Goal: Transaction & Acquisition: Book appointment/travel/reservation

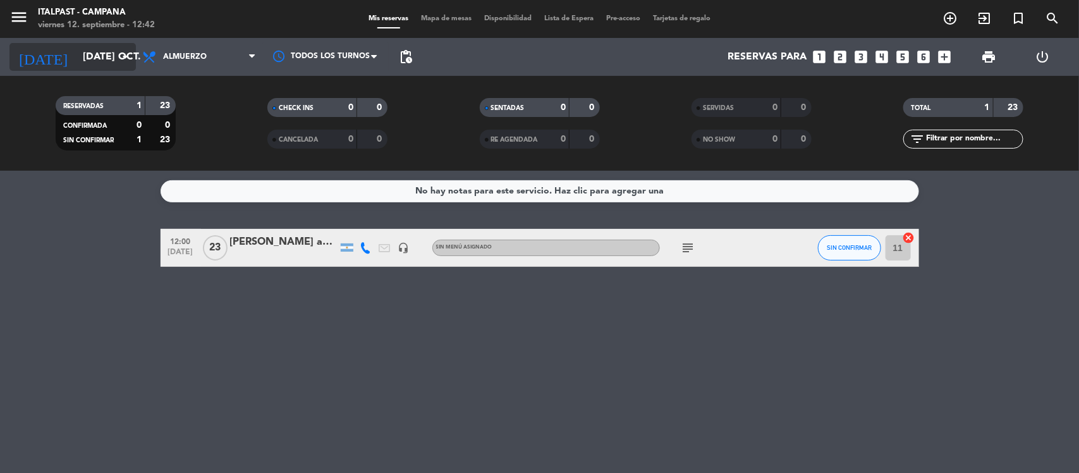
click at [88, 54] on input "[DATE] oct." at bounding box center [142, 57] width 133 height 25
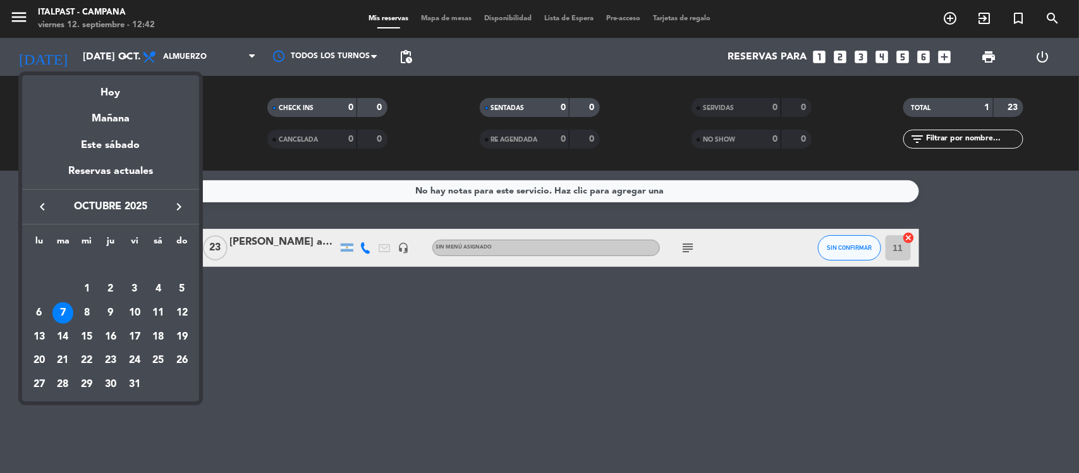
click at [43, 204] on icon "keyboard_arrow_left" at bounding box center [42, 206] width 15 height 15
click at [161, 310] on div "13" at bounding box center [157, 312] width 21 height 21
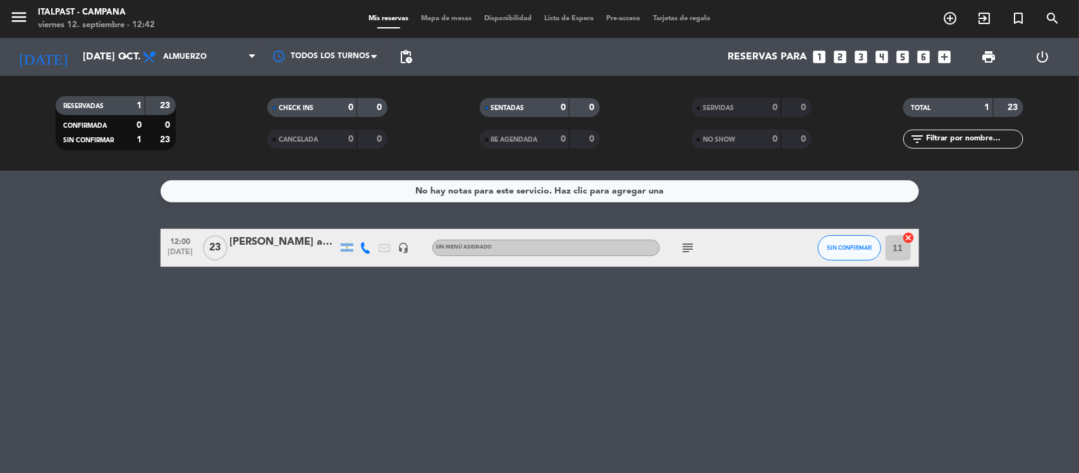
type input "sáb. [DATE]"
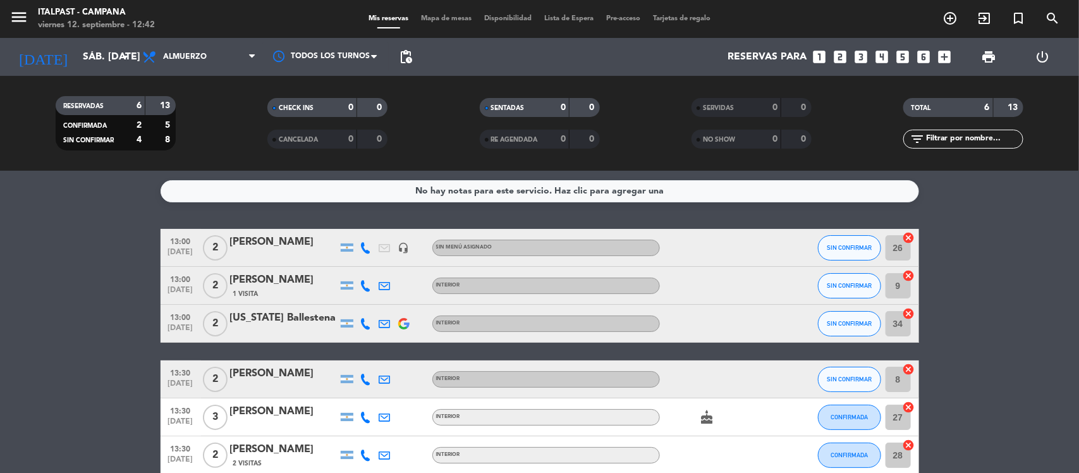
click at [447, 16] on span "Mapa de mesas" at bounding box center [446, 18] width 63 height 7
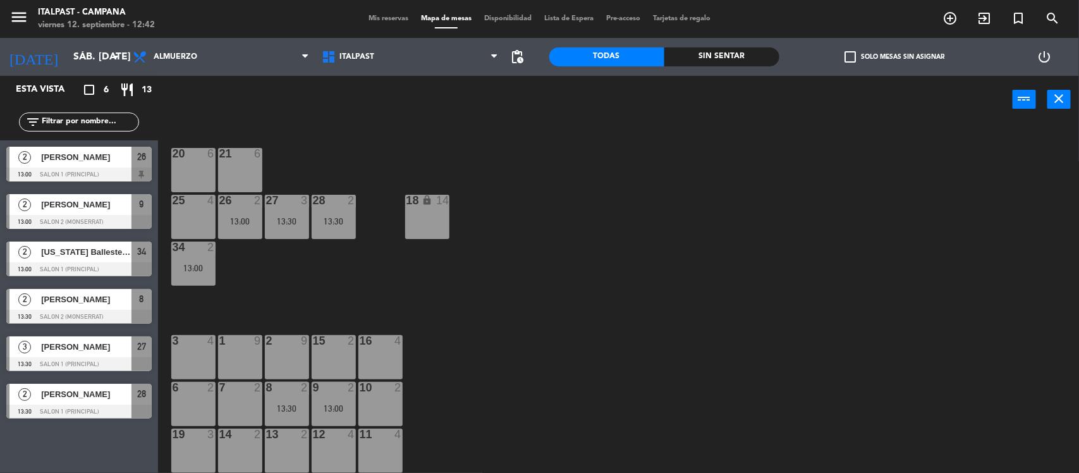
click at [380, 398] on div "10 2" at bounding box center [380, 404] width 44 height 44
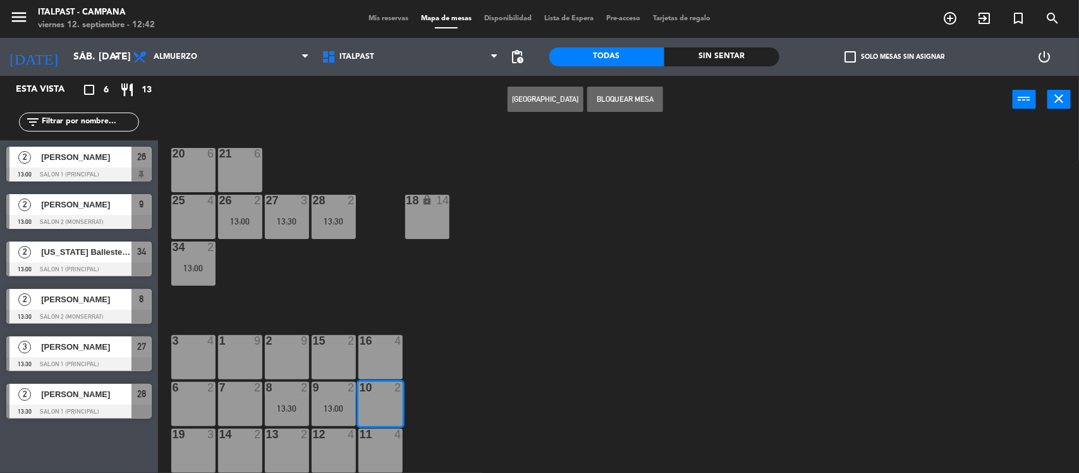
click at [550, 97] on button "[GEOGRAPHIC_DATA]" at bounding box center [546, 99] width 76 height 25
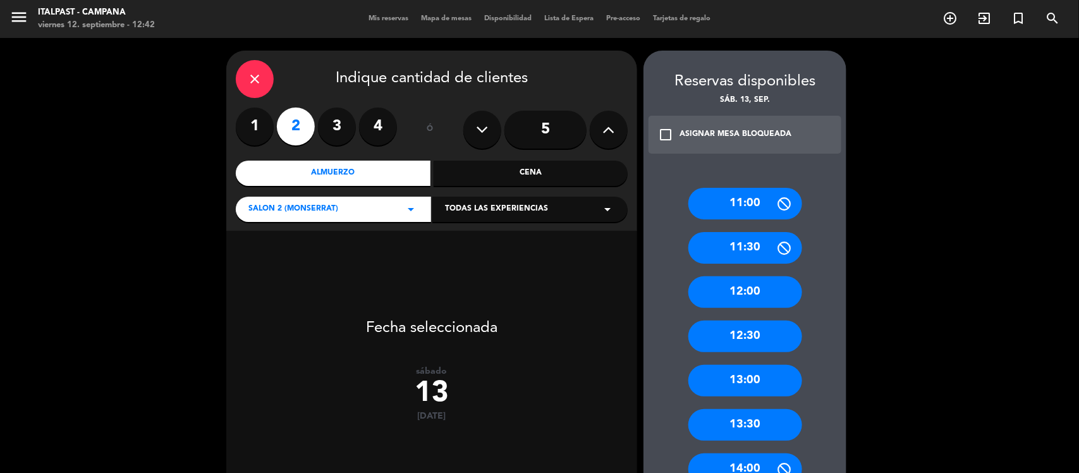
click at [743, 340] on div "12:30" at bounding box center [745, 336] width 114 height 32
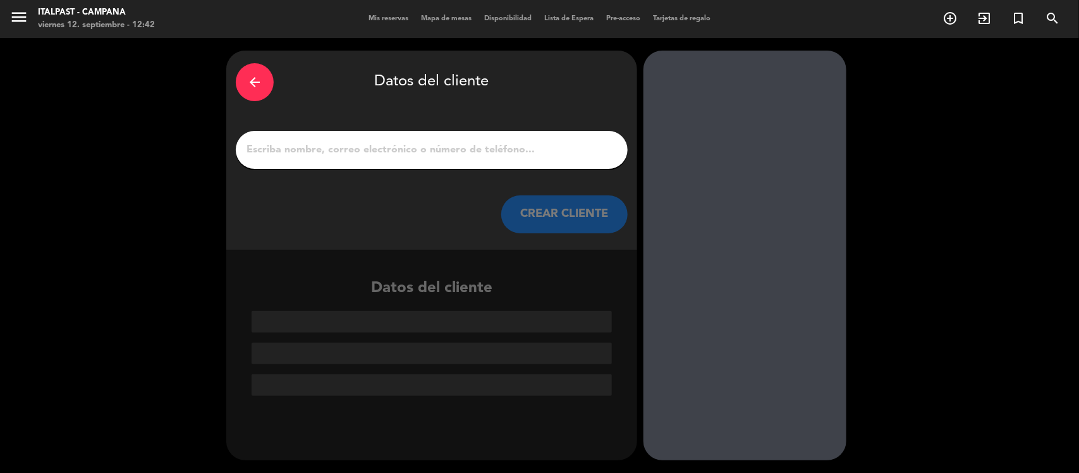
click at [253, 152] on input "1" at bounding box center [431, 150] width 373 height 18
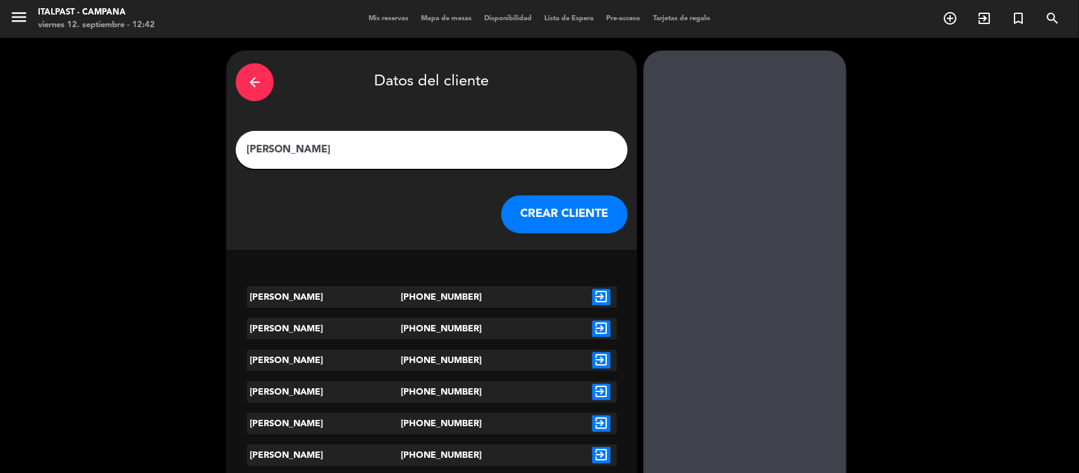
type input "[PERSON_NAME]"
click at [607, 295] on icon "exit_to_app" at bounding box center [601, 297] width 18 height 16
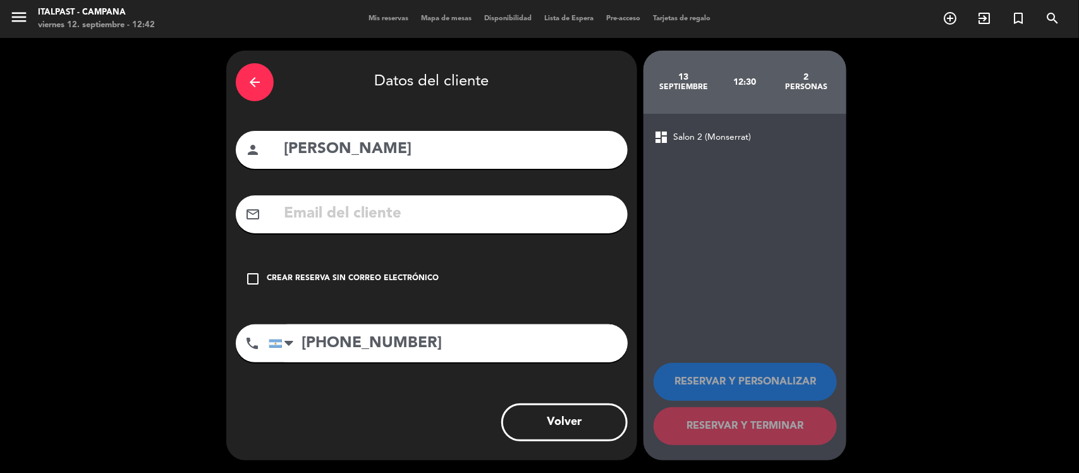
click at [256, 277] on icon "check_box_outline_blank" at bounding box center [252, 278] width 15 height 15
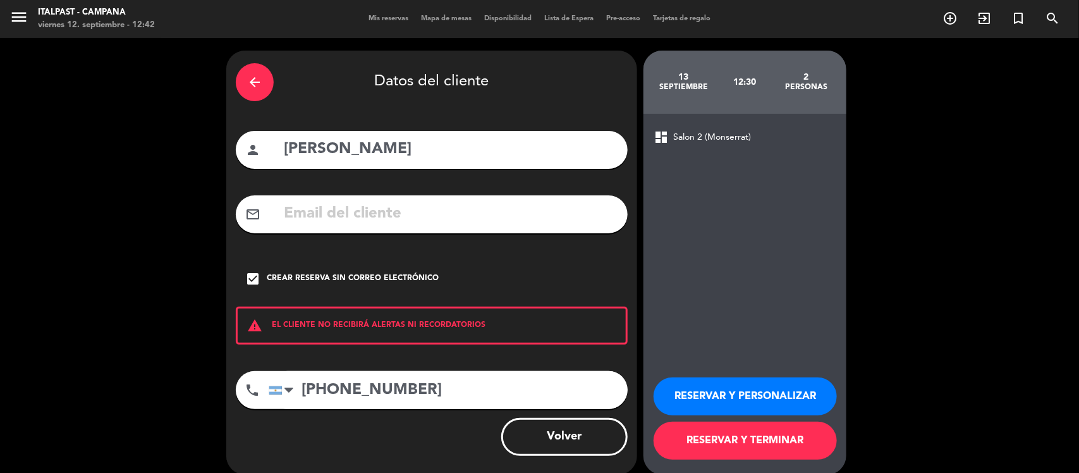
click at [693, 449] on button "RESERVAR Y TERMINAR" at bounding box center [745, 441] width 183 height 38
